Goal: Task Accomplishment & Management: Manage account settings

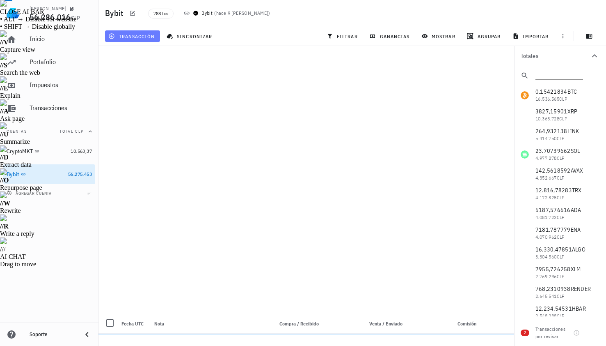
click at [151, 37] on span "transacción" at bounding box center [132, 36] width 45 height 7
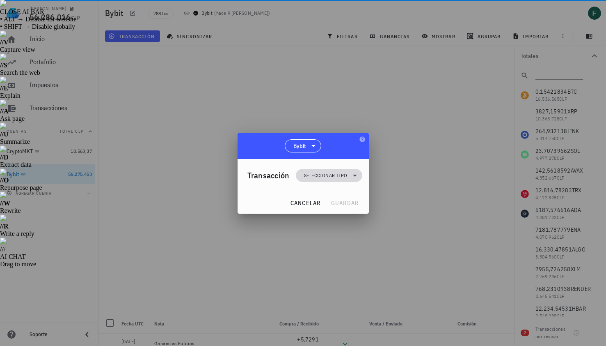
click at [300, 179] on span "Seleccionar tipo" at bounding box center [329, 175] width 66 height 13
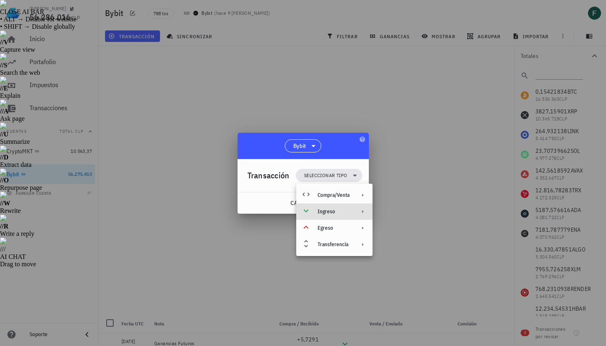
click at [318, 211] on div "Ingreso" at bounding box center [334, 211] width 32 height 7
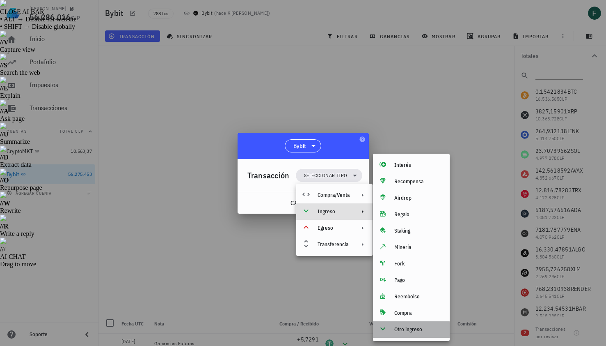
click at [391, 332] on div "Otro ingreso" at bounding box center [411, 329] width 77 height 16
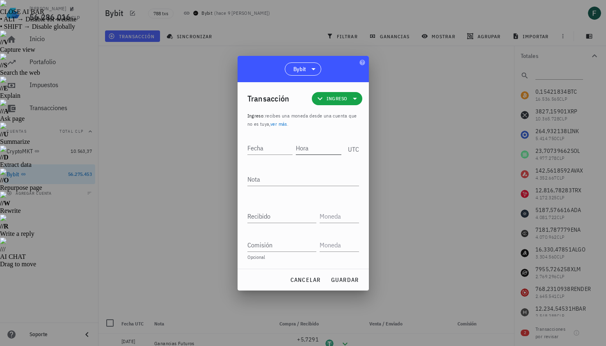
click at [324, 150] on input "Hora" at bounding box center [319, 147] width 46 height 13
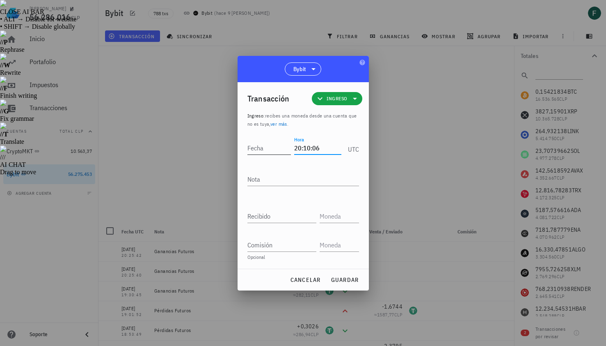
type input "20:10:06"
click at [274, 149] on input "Fecha" at bounding box center [270, 147] width 44 height 13
type input "[DATE]"
click at [277, 180] on textarea "Nota" at bounding box center [304, 178] width 112 height 13
type textarea "Ganancias Futuros"
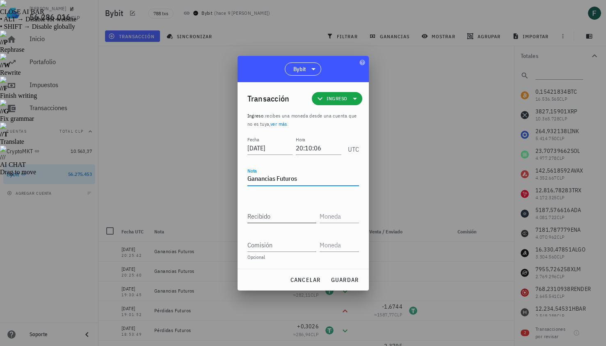
click at [275, 216] on input "Recibido" at bounding box center [282, 215] width 69 height 13
paste input "1,9504"
type input "1,9504"
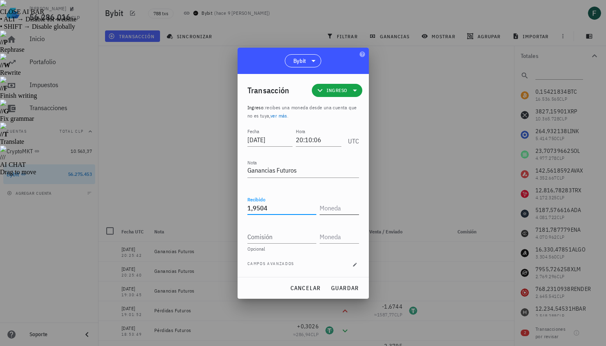
click at [340, 209] on input "text" at bounding box center [339, 207] width 38 height 13
type input "i"
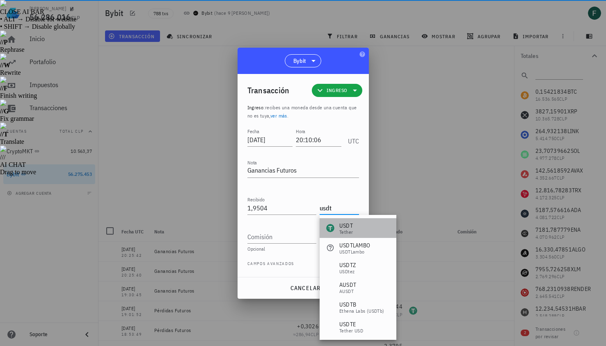
click at [348, 225] on div "USDT" at bounding box center [346, 225] width 14 height 8
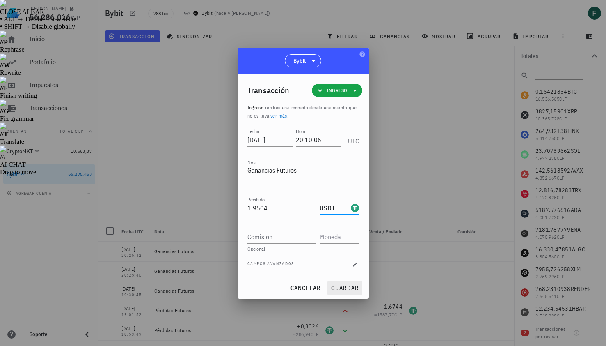
type input "USDT"
click at [350, 287] on span "guardar" at bounding box center [345, 287] width 28 height 7
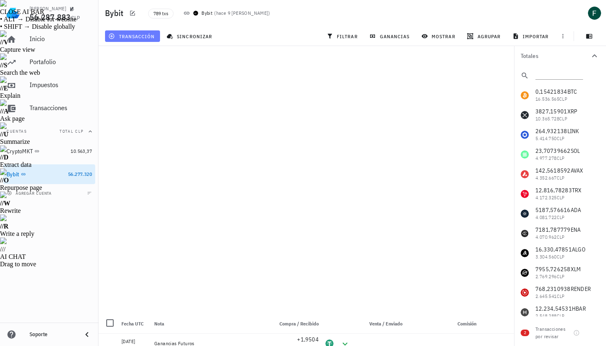
click at [147, 31] on button "transacción" at bounding box center [132, 35] width 55 height 11
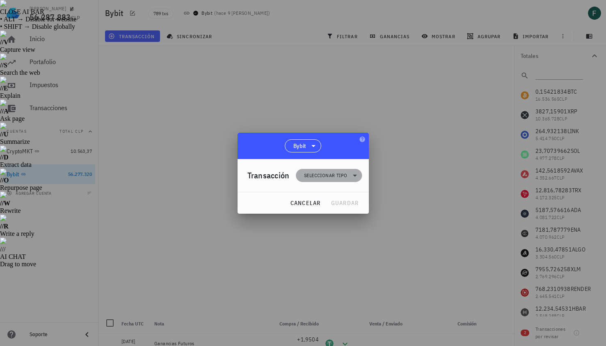
click at [334, 179] on span "Seleccionar tipo" at bounding box center [325, 175] width 43 height 8
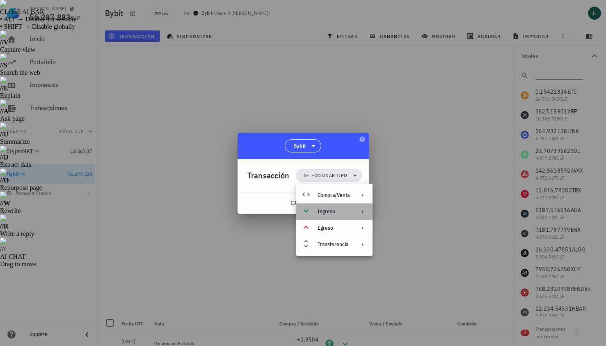
click at [338, 213] on div "Ingreso" at bounding box center [334, 211] width 32 height 7
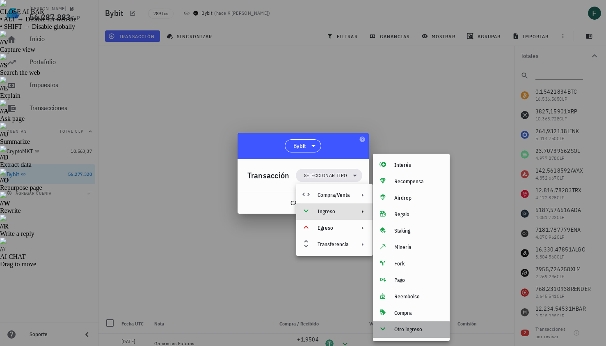
click at [397, 327] on div "Otro ingreso" at bounding box center [418, 329] width 49 height 7
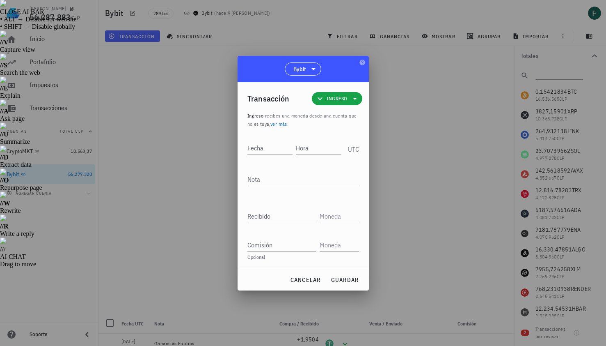
click at [425, 208] on div at bounding box center [303, 173] width 606 height 346
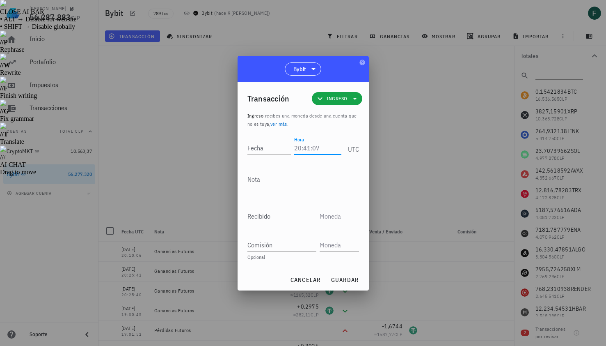
click at [303, 151] on input "Hora" at bounding box center [317, 147] width 47 height 13
type input "20:00:35"
click at [276, 151] on input "Fecha" at bounding box center [270, 147] width 44 height 13
type input "[DATE]"
click at [275, 180] on textarea "Nota" at bounding box center [304, 178] width 112 height 13
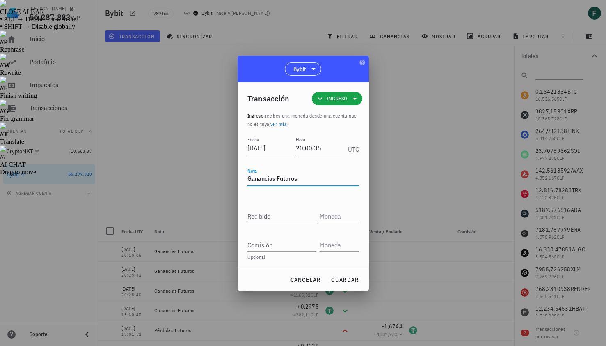
type textarea "Ganancias Futuros"
click at [278, 208] on div "Recibido" at bounding box center [284, 213] width 72 height 18
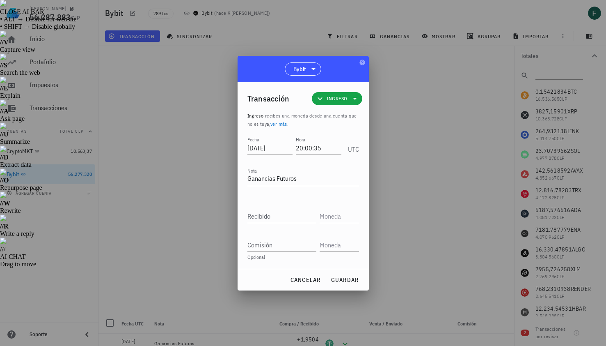
type input "0,0538"
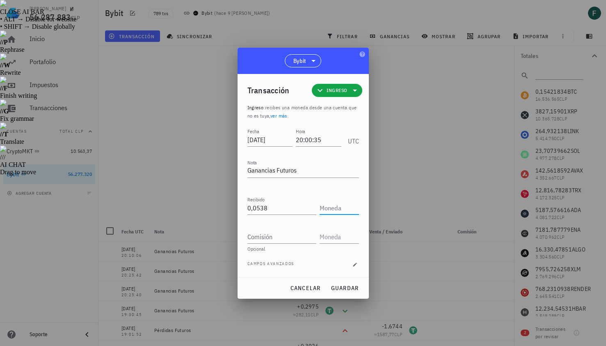
click at [324, 204] on input "text" at bounding box center [339, 207] width 38 height 13
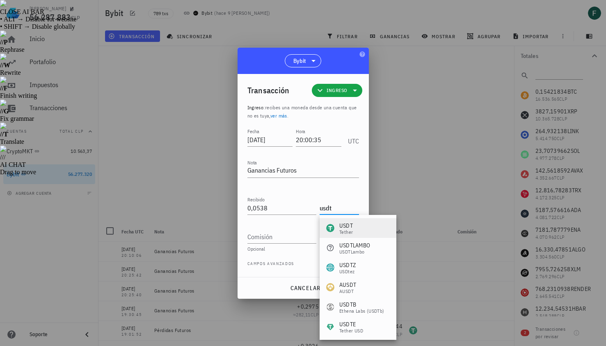
click at [344, 231] on div "Tether" at bounding box center [346, 231] width 14 height 5
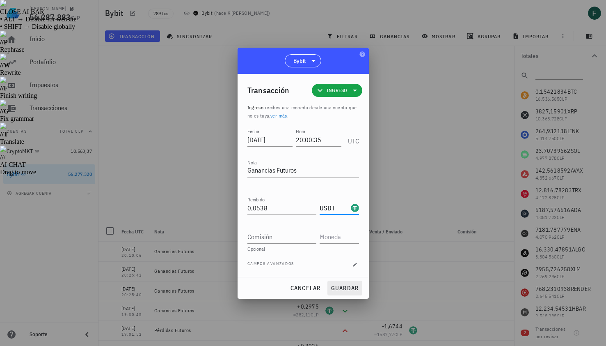
type input "USDT"
click at [351, 288] on span "guardar" at bounding box center [345, 287] width 28 height 7
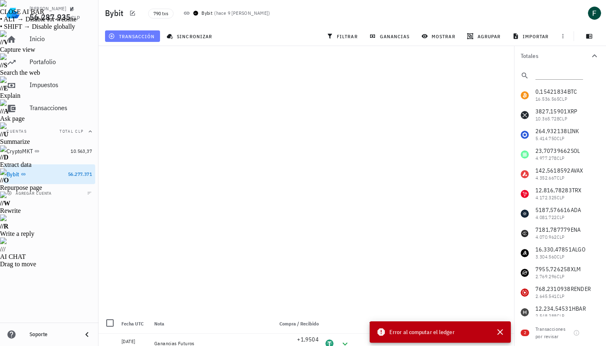
click at [131, 35] on span "transacción" at bounding box center [132, 36] width 45 height 7
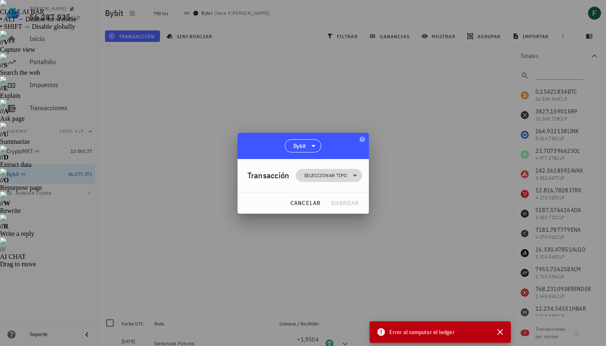
click at [310, 176] on span "Seleccionar tipo" at bounding box center [325, 175] width 43 height 8
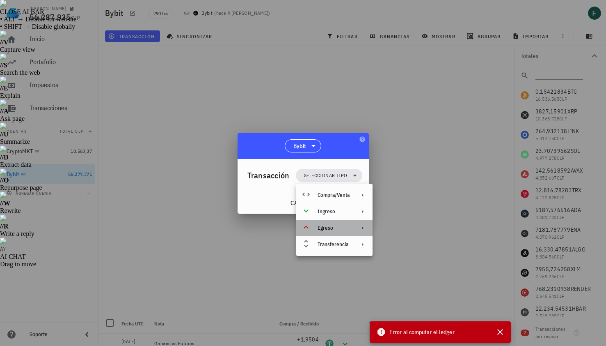
click at [318, 225] on div "Egreso" at bounding box center [334, 228] width 32 height 7
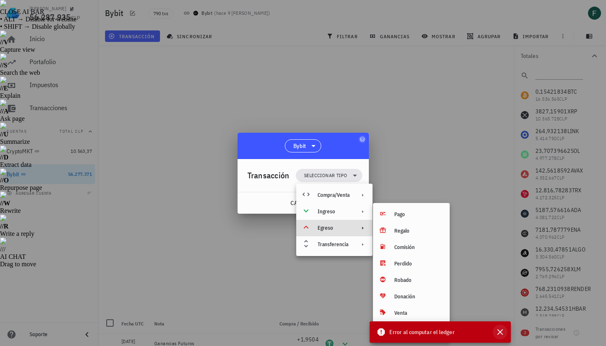
click at [505, 333] on button "button" at bounding box center [500, 331] width 15 height 15
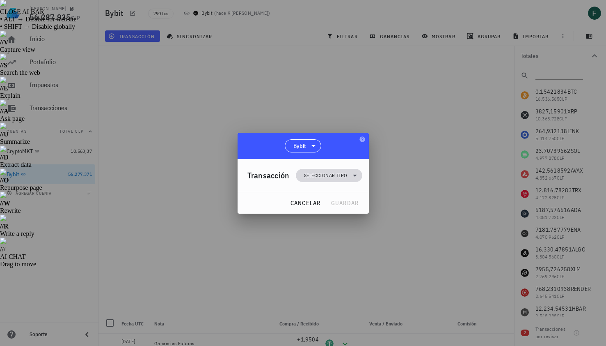
click at [339, 174] on span "Seleccionar tipo" at bounding box center [325, 175] width 43 height 8
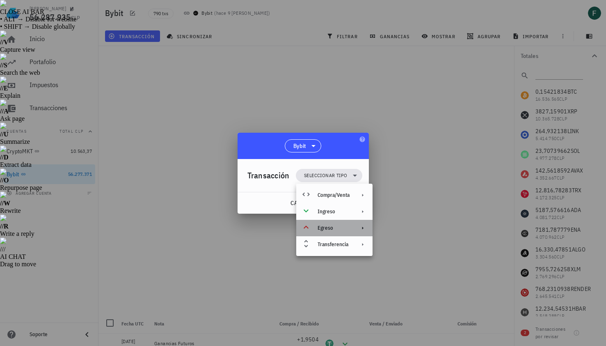
click at [338, 230] on div "Egreso" at bounding box center [334, 228] width 32 height 7
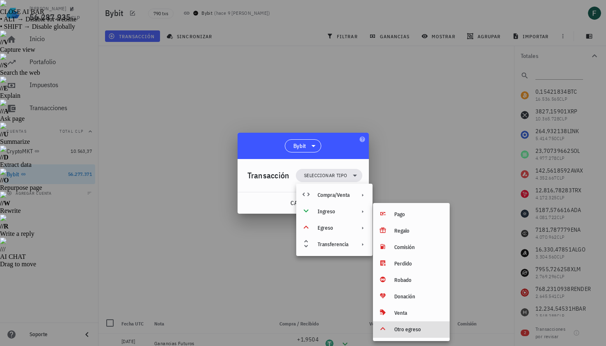
click at [422, 335] on div "Otro egreso" at bounding box center [411, 329] width 77 height 16
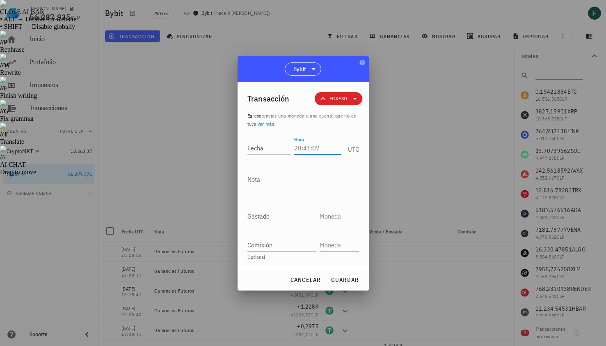
click at [332, 149] on input "Hora" at bounding box center [317, 147] width 47 height 13
type input "19:13:20"
click at [267, 147] on input "Fecha" at bounding box center [271, 147] width 47 height 13
type input "[DATE]"
click at [261, 180] on textarea "Nota" at bounding box center [304, 178] width 112 height 13
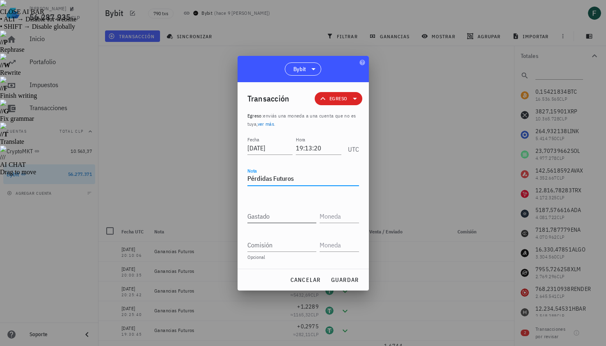
type textarea "Pérdidas Futuros"
click at [259, 216] on input "Gastado" at bounding box center [282, 215] width 69 height 13
paste input "0,4452"
type input "0,4452"
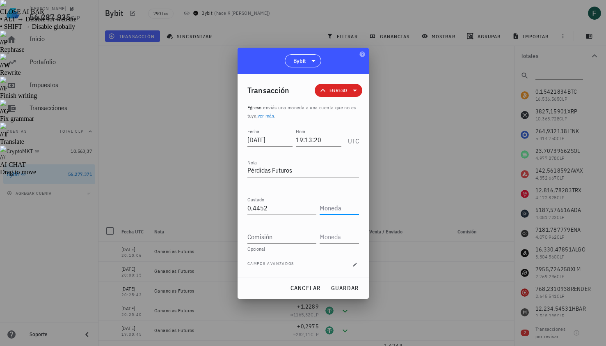
click at [353, 210] on input "text" at bounding box center [339, 207] width 38 height 13
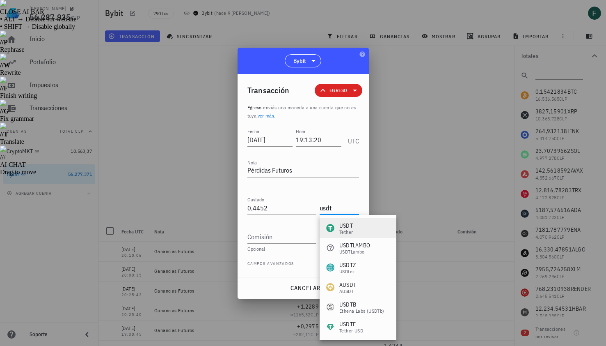
click at [355, 221] on div "USDT Tether" at bounding box center [358, 228] width 77 height 20
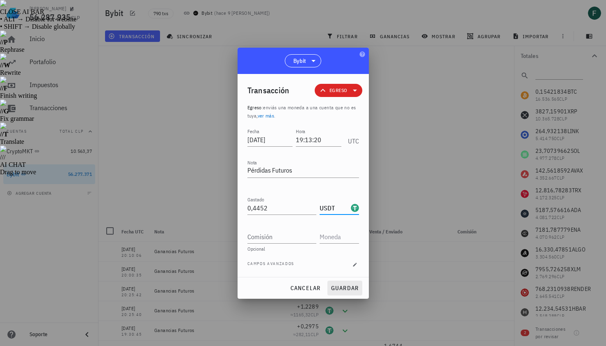
type input "USDT"
click at [349, 286] on span "guardar" at bounding box center [345, 287] width 28 height 7
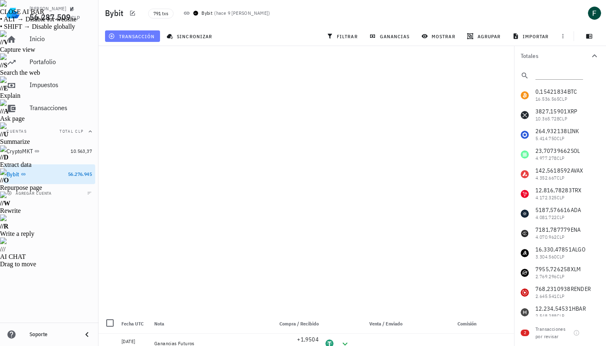
click at [138, 34] on span "transacción" at bounding box center [132, 36] width 45 height 7
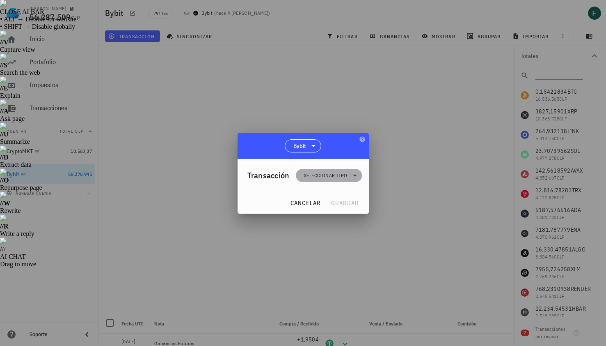
click at [320, 177] on span "Seleccionar tipo" at bounding box center [325, 175] width 43 height 8
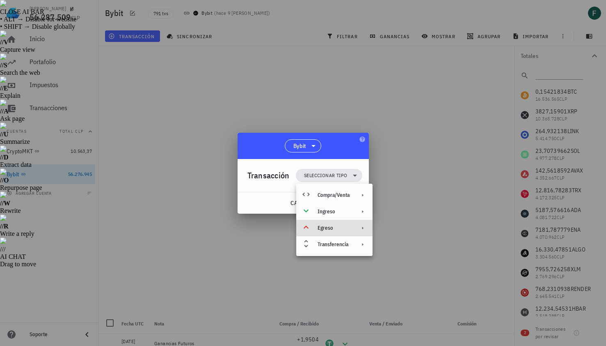
click at [336, 227] on div "Egreso" at bounding box center [334, 228] width 32 height 7
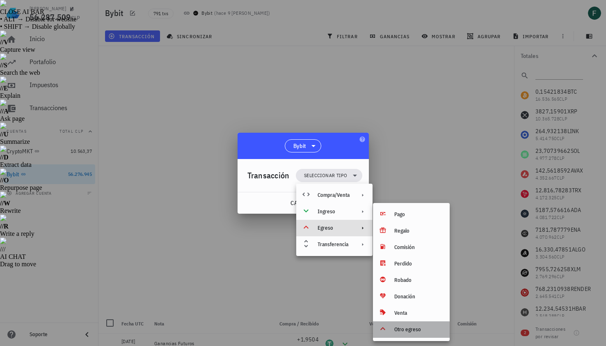
click at [405, 332] on div "Otro egreso" at bounding box center [418, 329] width 49 height 7
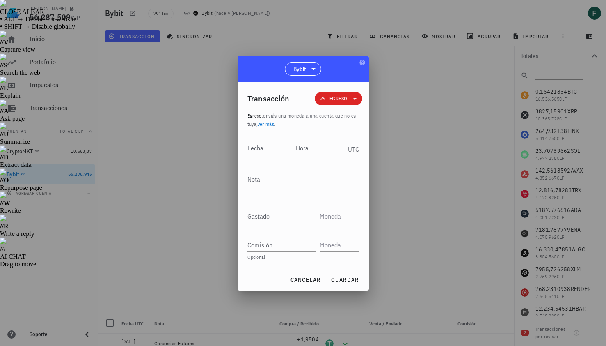
click at [321, 149] on input "Hora" at bounding box center [319, 147] width 46 height 13
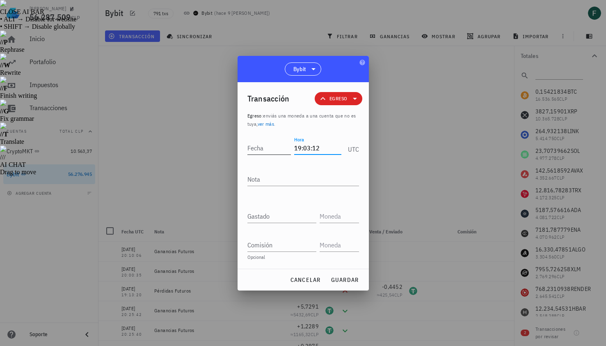
type input "19:03:12"
click at [275, 147] on input "Fecha" at bounding box center [271, 147] width 47 height 13
type input "[DATE]"
click at [277, 179] on textarea "Nota" at bounding box center [304, 178] width 112 height 13
type textarea "Pérdidas Futuros"
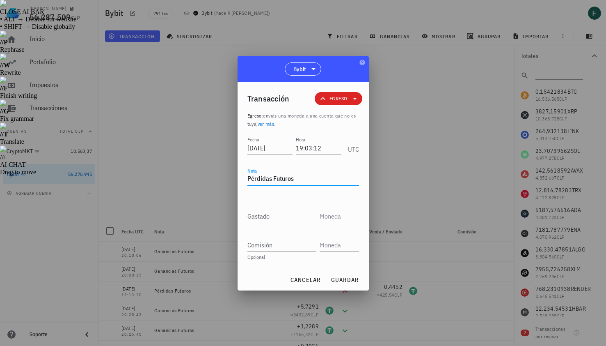
click at [271, 213] on input "Gastado" at bounding box center [282, 215] width 69 height 13
paste input "1,143"
type input "1,143"
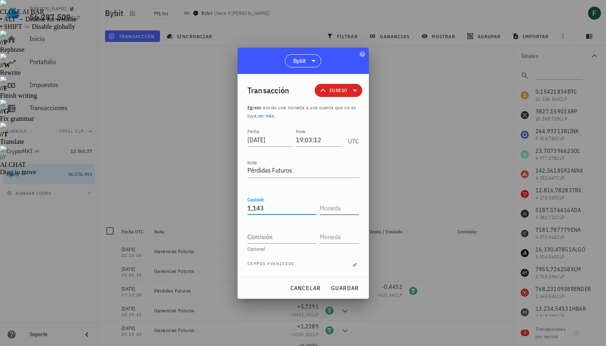
click at [336, 212] on input "text" at bounding box center [339, 207] width 38 height 13
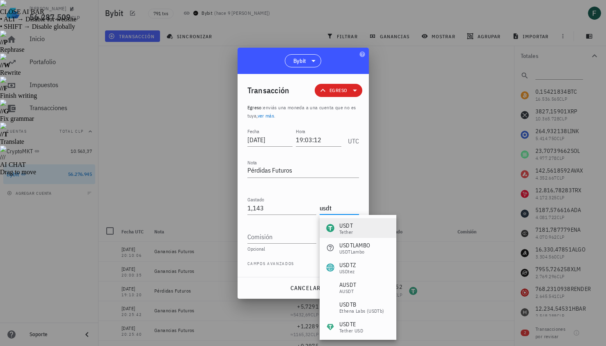
click at [344, 225] on div "USDT" at bounding box center [346, 225] width 14 height 8
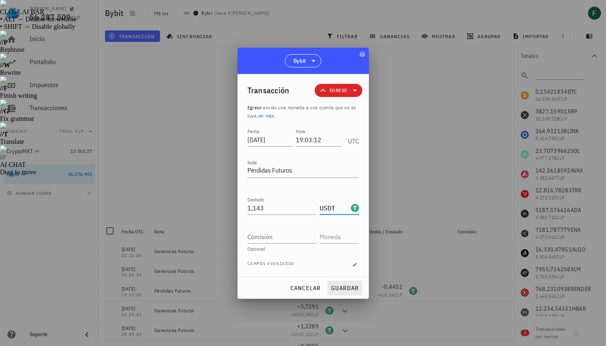
type input "USDT"
click at [351, 288] on span "guardar" at bounding box center [345, 287] width 28 height 7
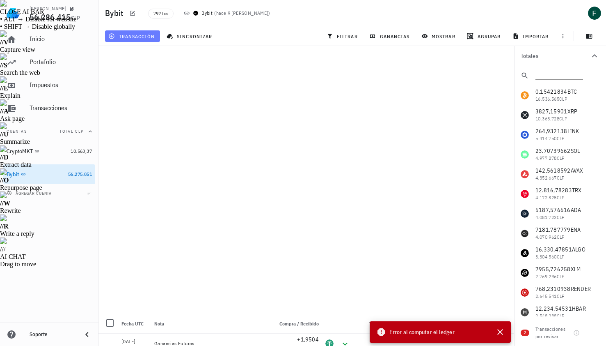
click at [144, 39] on span "transacción" at bounding box center [132, 36] width 45 height 7
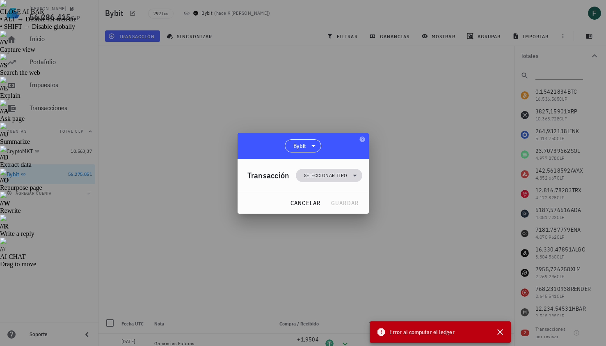
click at [315, 176] on span "Seleccionar tipo" at bounding box center [325, 175] width 43 height 8
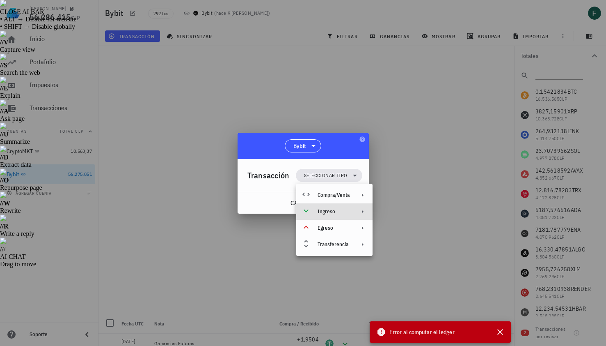
click at [340, 211] on div "Ingreso" at bounding box center [334, 211] width 32 height 7
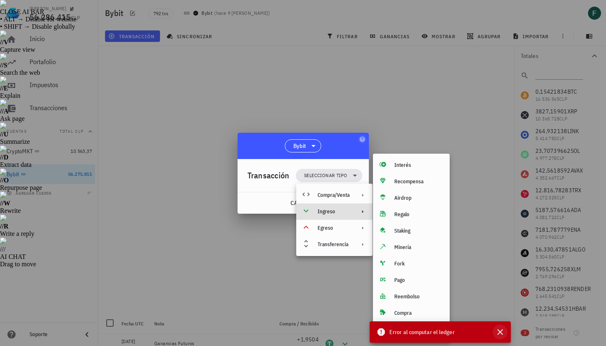
click at [499, 330] on icon "button" at bounding box center [501, 332] width 6 height 6
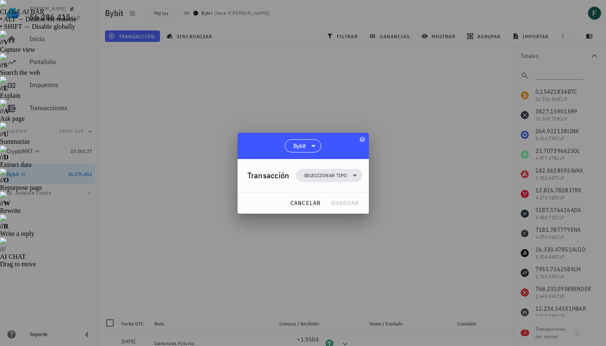
click at [342, 168] on div "Transacción Seleccionar tipo" at bounding box center [305, 175] width 115 height 33
click at [342, 175] on span "Seleccionar tipo" at bounding box center [325, 175] width 43 height 8
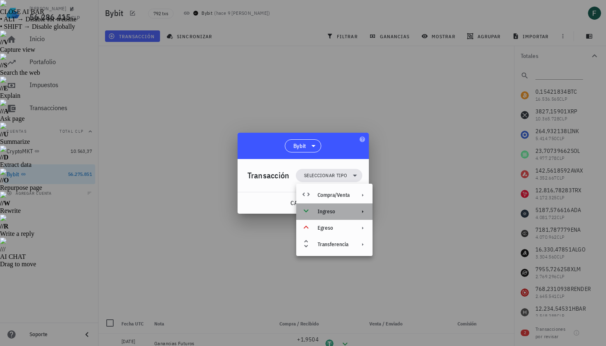
click at [346, 209] on div "Ingreso" at bounding box center [334, 211] width 32 height 7
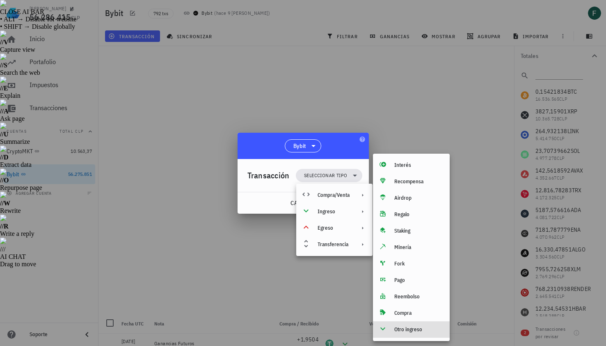
click at [426, 331] on div "Otro ingreso" at bounding box center [418, 329] width 49 height 7
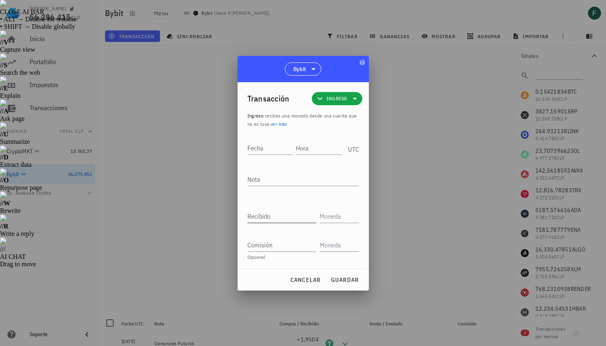
click at [287, 214] on input "Recibido" at bounding box center [282, 215] width 69 height 13
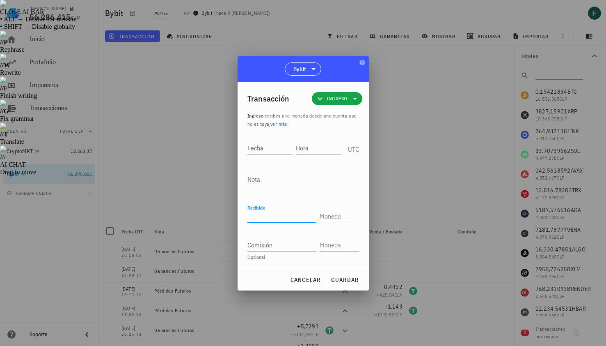
paste input "1,1198"
type input "1,1198"
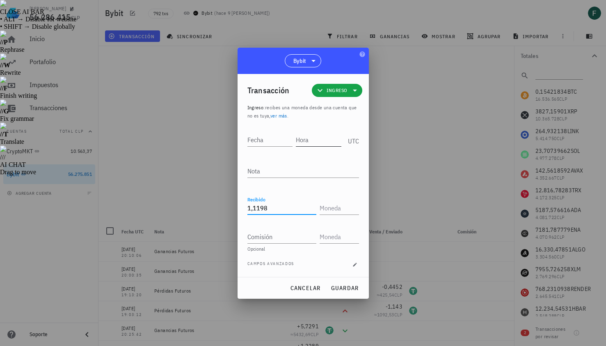
click at [316, 137] on input "Hora" at bounding box center [319, 139] width 46 height 13
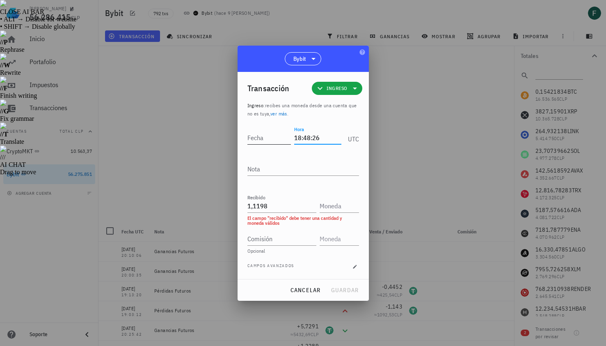
type input "18:48:26"
click at [268, 141] on input "Fecha" at bounding box center [271, 137] width 47 height 13
type input "[DATE]"
click at [272, 168] on textarea "Nota" at bounding box center [304, 168] width 112 height 13
type textarea "Ganancias Futuros"
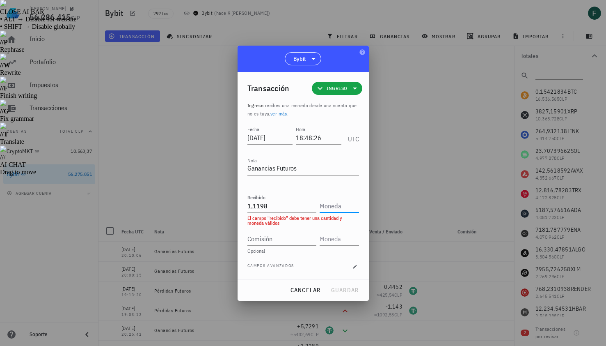
click at [338, 209] on input "text" at bounding box center [339, 205] width 38 height 13
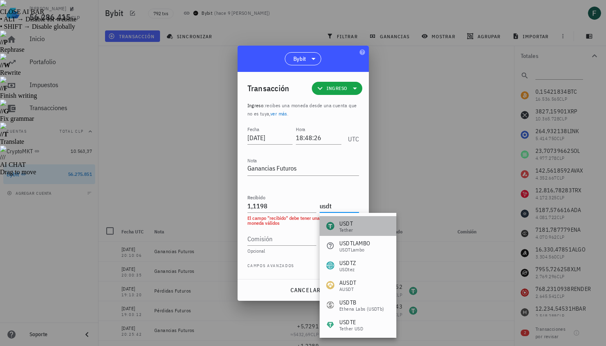
click at [356, 229] on div "USDT Tether" at bounding box center [358, 226] width 77 height 20
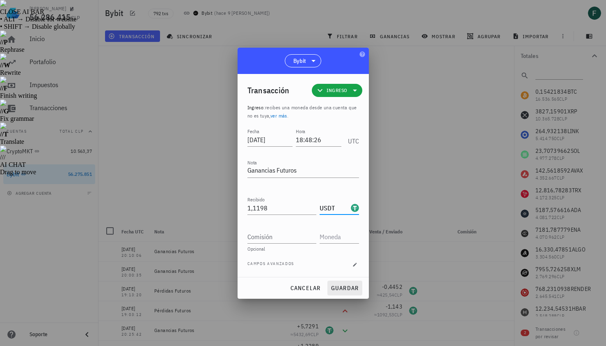
type input "USDT"
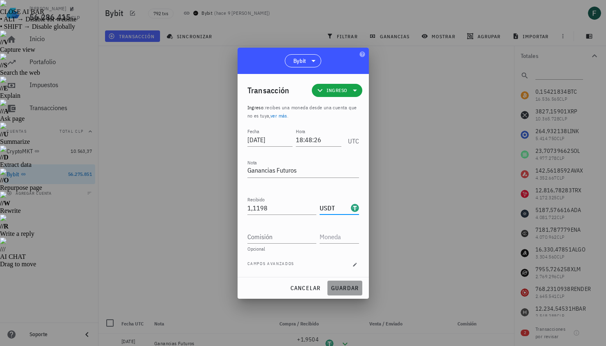
click at [355, 293] on button "guardar" at bounding box center [345, 287] width 35 height 15
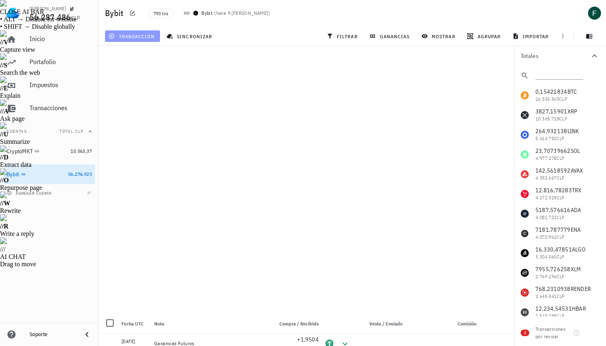
click at [146, 36] on span "transacción" at bounding box center [132, 36] width 45 height 7
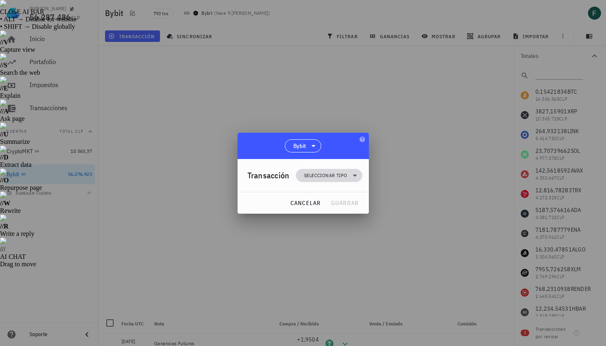
click at [332, 170] on span "Seleccionar tipo" at bounding box center [329, 175] width 56 height 13
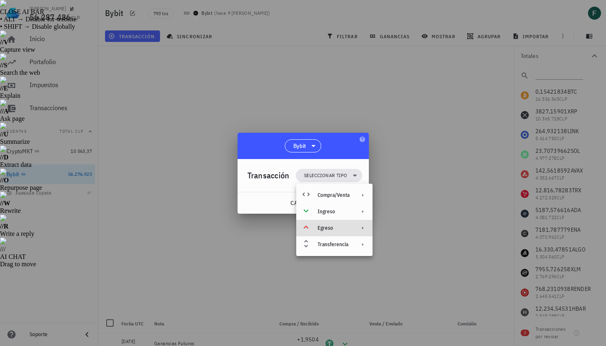
click at [340, 231] on div "Egreso" at bounding box center [334, 228] width 32 height 7
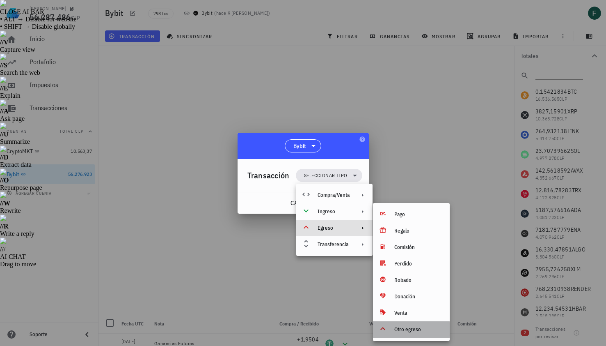
click at [401, 333] on div "Otro egreso" at bounding box center [411, 329] width 77 height 16
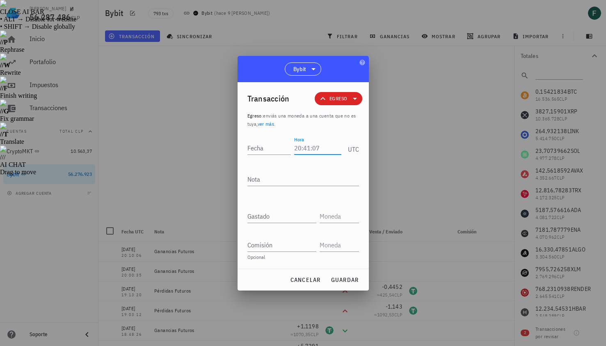
click at [308, 148] on input "Hora" at bounding box center [317, 147] width 47 height 13
type input "18:23:52"
click at [264, 145] on input "Fecha" at bounding box center [271, 147] width 47 height 13
type input "[DATE]"
click at [265, 174] on textarea "Nota" at bounding box center [304, 178] width 112 height 13
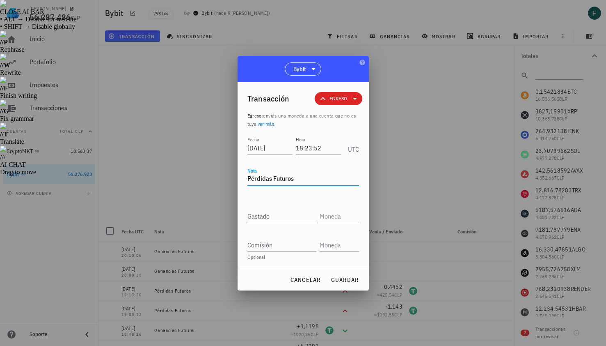
type textarea "Pérdidas Futuros"
click at [266, 217] on input "Gastado" at bounding box center [282, 215] width 69 height 13
paste input "1,0485"
type input "1,0485"
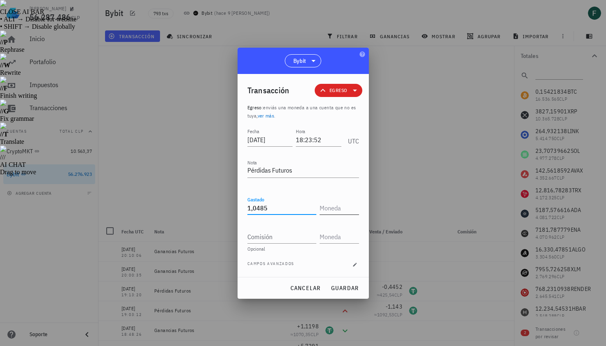
click at [344, 214] on div at bounding box center [339, 207] width 39 height 13
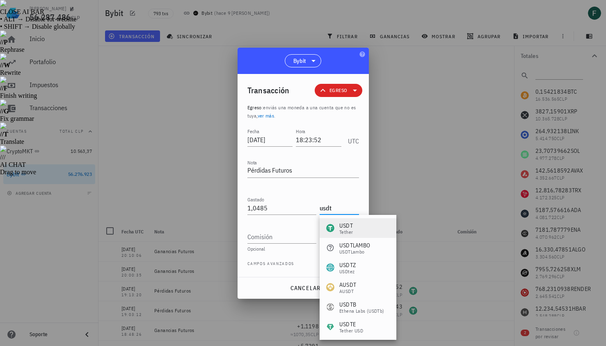
click at [354, 223] on div "USDT Tether" at bounding box center [358, 228] width 77 height 20
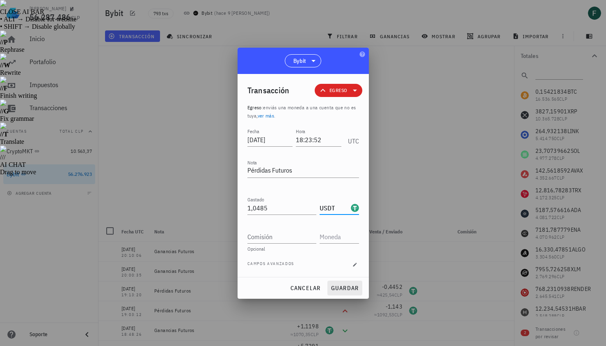
type input "USDT"
click at [353, 285] on span "guardar" at bounding box center [345, 287] width 28 height 7
